Goal: Information Seeking & Learning: Check status

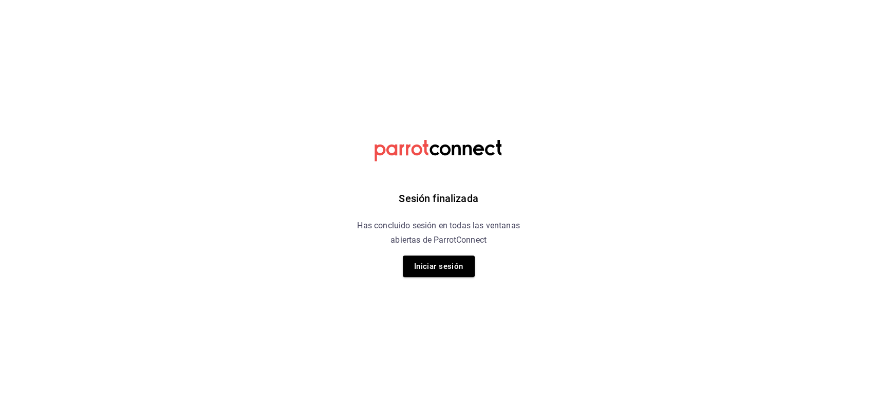
click at [449, 281] on div "Sesión finalizada Has concluido sesión en todas las ventanas abiertas de Parrot…" at bounding box center [439, 208] width 260 height 417
click at [465, 256] on button "Iniciar sesión" at bounding box center [439, 266] width 72 height 22
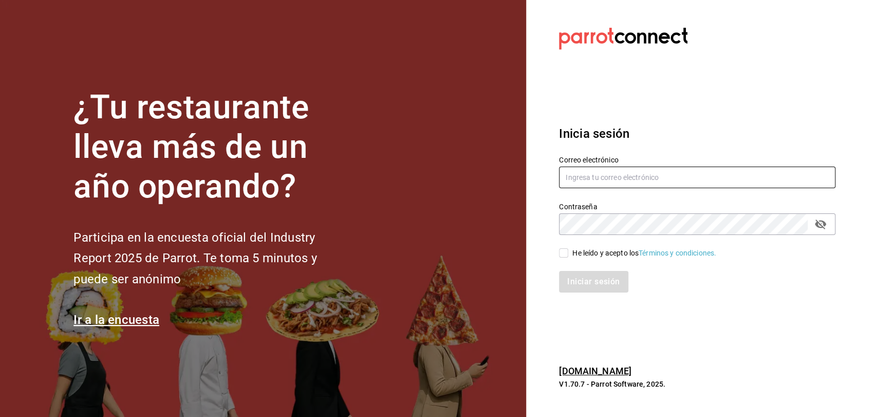
type input "admcuartoderosas@gmail.com"
click at [563, 258] on label "He leído y acepto los Términos y condiciones." at bounding box center [637, 253] width 157 height 11
click at [563, 258] on input "He leído y acepto los Términos y condiciones." at bounding box center [563, 252] width 9 height 9
checkbox input "true"
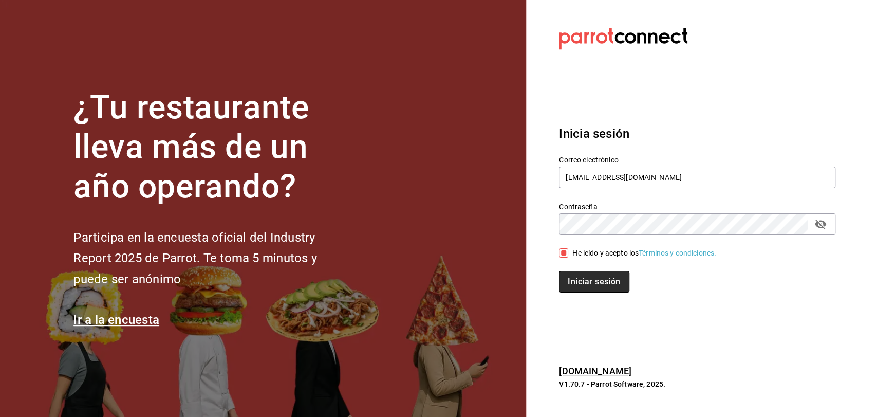
click at [576, 285] on button "Iniciar sesión" at bounding box center [594, 282] width 70 height 22
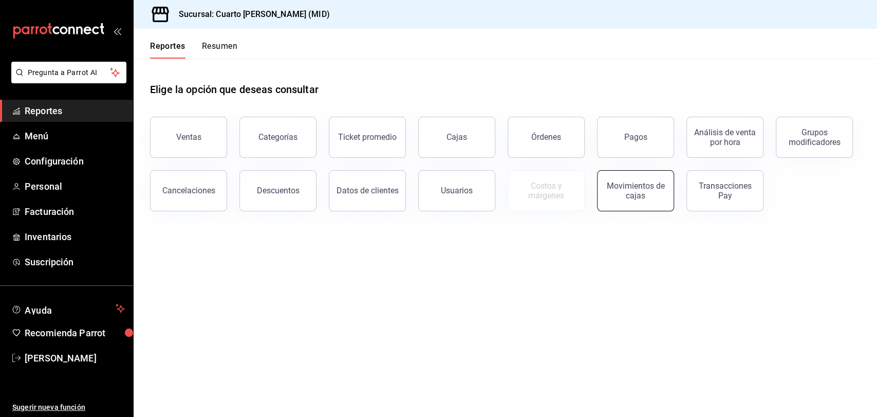
click at [650, 190] on div "Movimientos de cajas" at bounding box center [636, 191] width 64 height 20
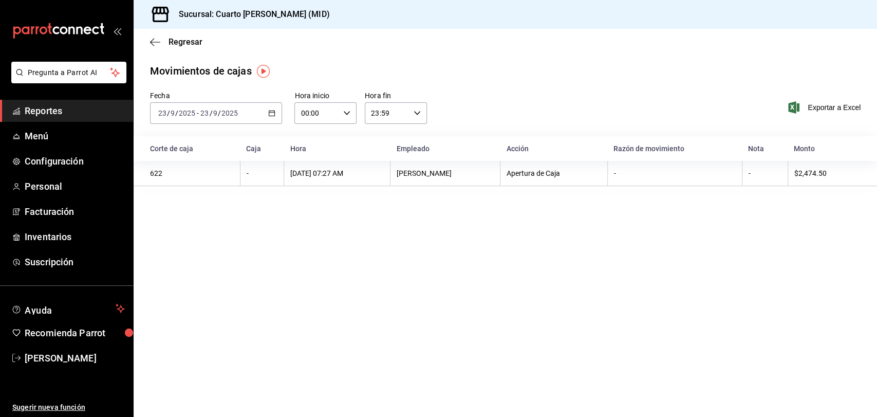
click at [206, 120] on div "[DATE] [DATE] - [DATE] [DATE]" at bounding box center [216, 113] width 132 height 22
click at [210, 160] on li "Ayer" at bounding box center [199, 167] width 96 height 23
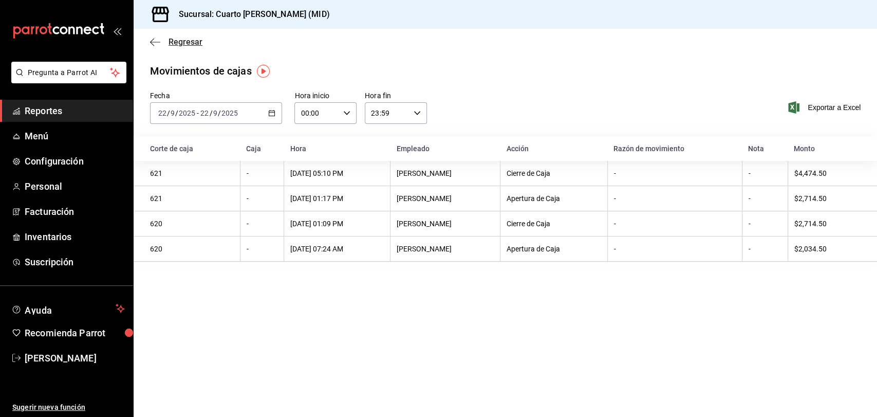
click at [159, 39] on icon "button" at bounding box center [155, 42] width 10 height 9
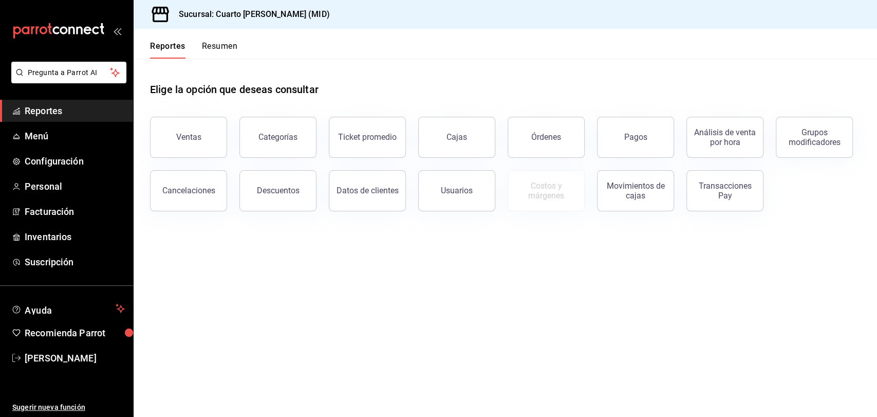
drag, startPoint x: 670, startPoint y: 135, endPoint x: 621, endPoint y: 133, distance: 49.4
click at [670, 134] on button "Pagos" at bounding box center [635, 137] width 77 height 41
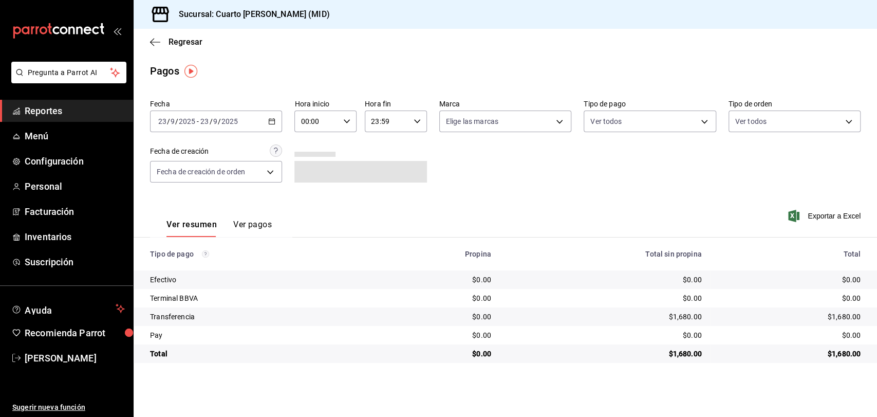
click at [236, 128] on div "[DATE] [DATE] - [DATE] [DATE]" at bounding box center [216, 122] width 132 height 22
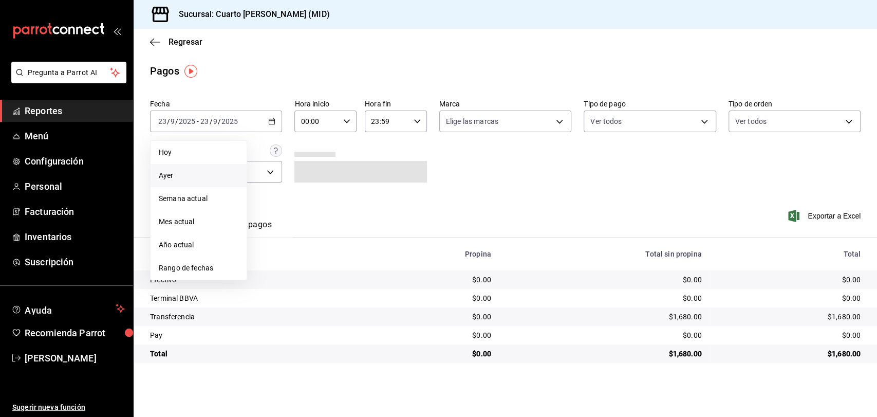
click at [213, 174] on span "Ayer" at bounding box center [199, 175] width 80 height 11
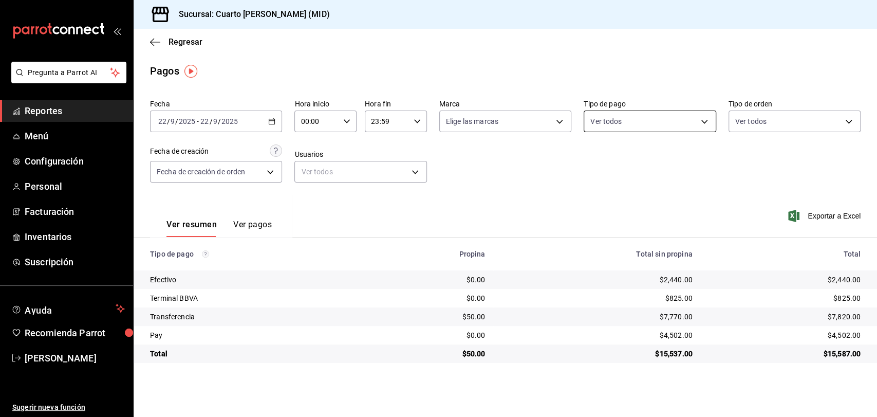
click at [674, 120] on body "Pregunta a Parrot AI Reportes Menú Configuración Personal Facturación Inventari…" at bounding box center [438, 208] width 877 height 417
click at [634, 169] on div "Ver todos" at bounding box center [617, 161] width 53 height 22
type input "087219cd-0e7e-4a58-a399-b3185a1a2963,61a8738b-0bbb-4072-bd97-4c23dc53eaea,9dabe…"
checkbox input "true"
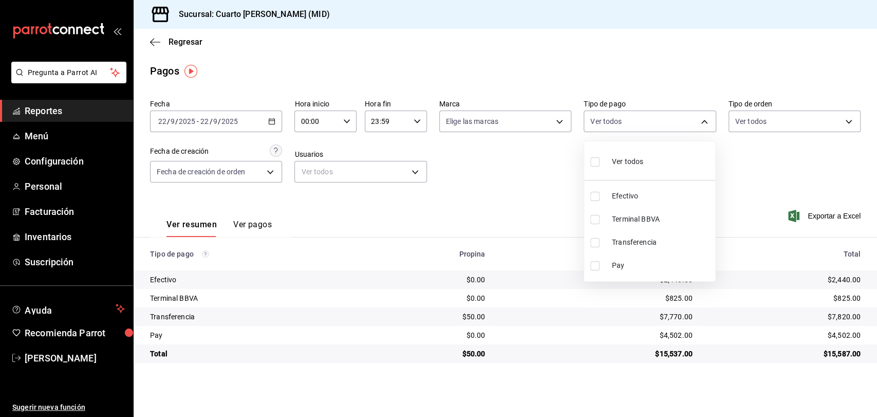
checkbox input "true"
click at [549, 173] on div at bounding box center [438, 208] width 877 height 417
click at [690, 119] on body "Pregunta a Parrot AI Reportes Menú Configuración Personal Facturación Inventari…" at bounding box center [438, 208] width 877 height 417
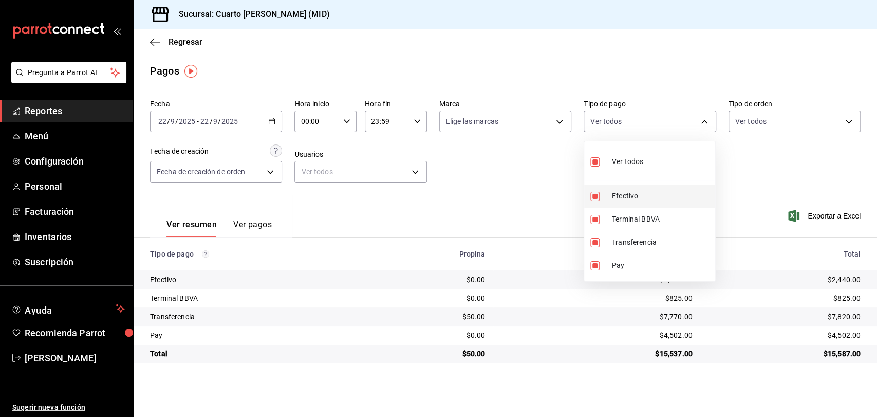
click at [634, 194] on span "Efectivo" at bounding box center [661, 196] width 99 height 11
type input "61a8738b-0bbb-4072-bd97-4c23dc53eaea,9dabe64b-508b-44c9-b7bc-1ee14ac177ef,1ecb7…"
checkbox input "false"
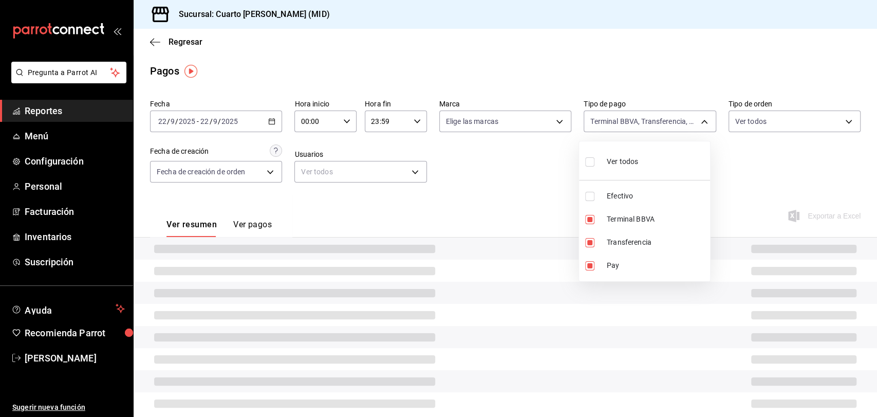
click at [510, 212] on div at bounding box center [438, 208] width 877 height 417
